Goal: Task Accomplishment & Management: Manage account settings

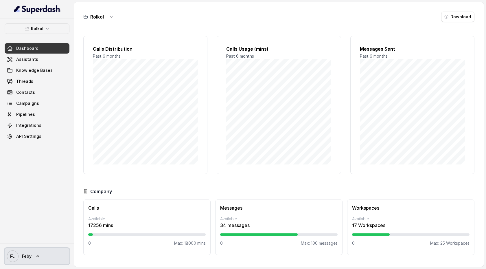
click at [41, 257] on link "[PERSON_NAME]" at bounding box center [37, 256] width 65 height 16
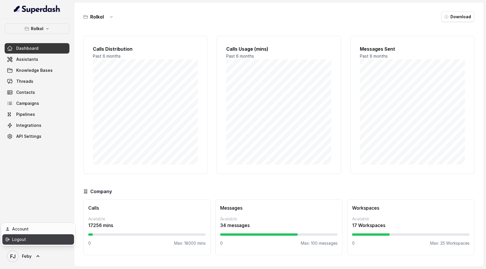
click at [41, 242] on div "Logout" at bounding box center [36, 239] width 49 height 7
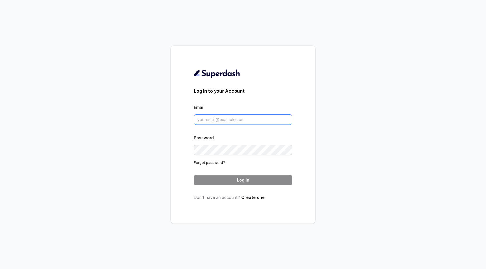
type input "[EMAIL_ADDRESS][DOMAIN_NAME]"
click at [252, 197] on link "Create one" at bounding box center [252, 197] width 23 height 5
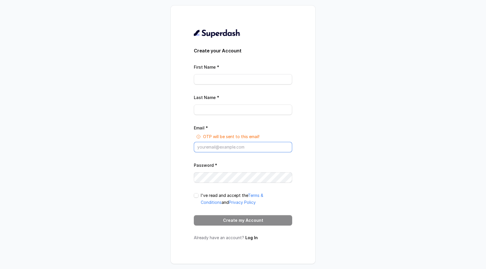
type input "[EMAIL_ADDRESS][DOMAIN_NAME]"
